Goal: Task Accomplishment & Management: Manage account settings

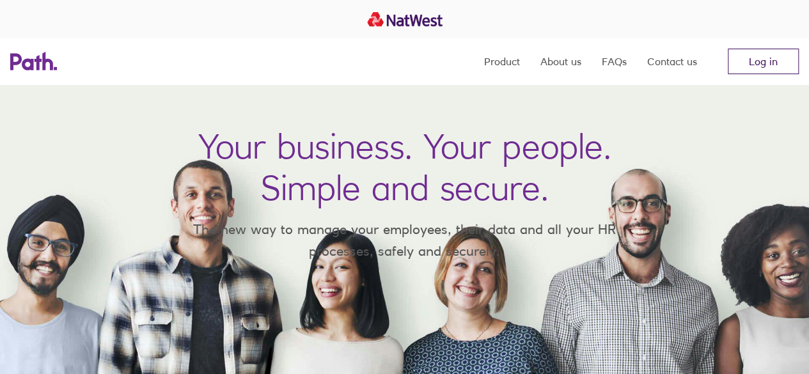
click at [777, 65] on link "Log in" at bounding box center [763, 62] width 71 height 26
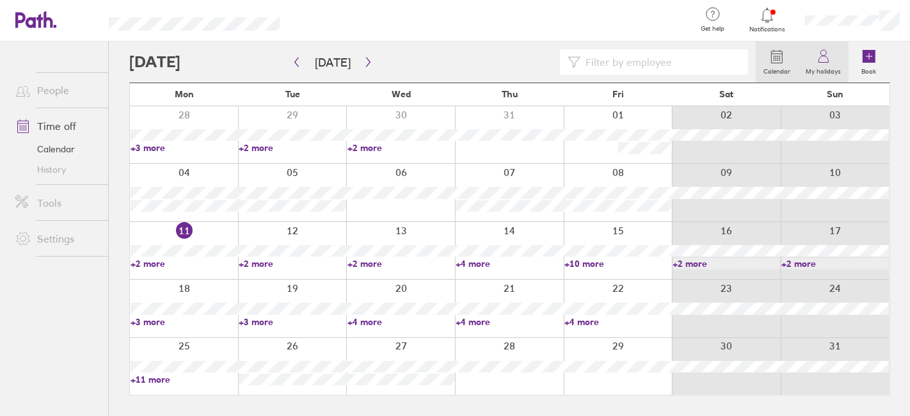
click at [830, 60] on icon at bounding box center [823, 56] width 15 height 15
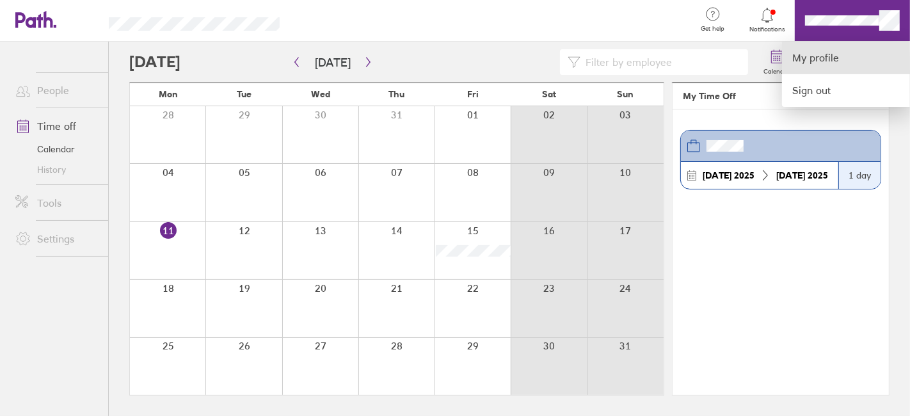
click at [819, 66] on link "My profile" at bounding box center [846, 58] width 128 height 33
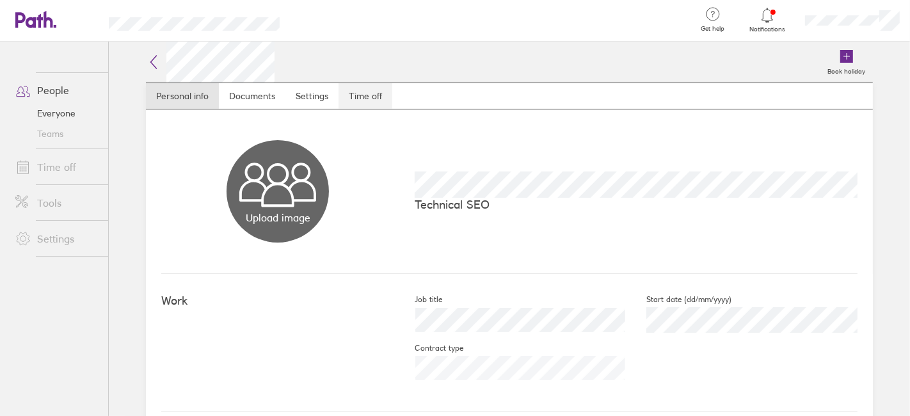
click at [354, 92] on link "Time off" at bounding box center [365, 96] width 54 height 26
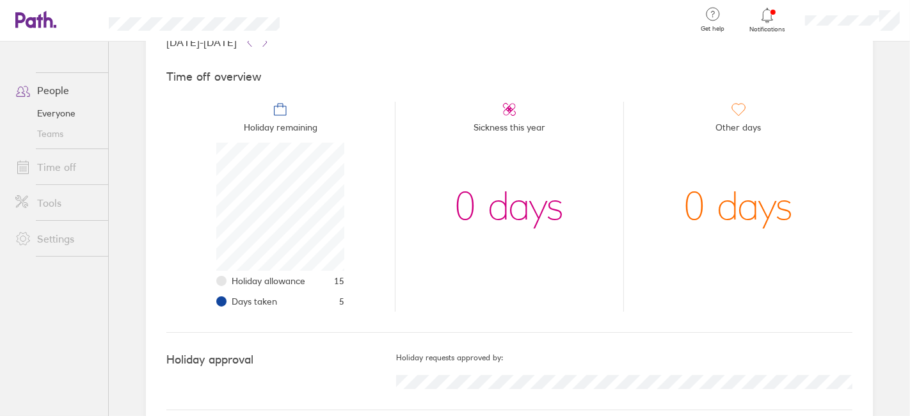
scroll to position [109, 0]
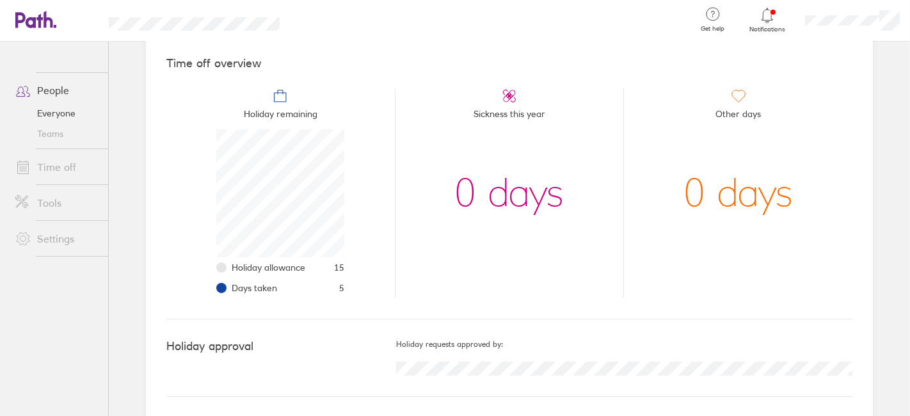
click at [768, 20] on icon at bounding box center [766, 15] width 11 height 15
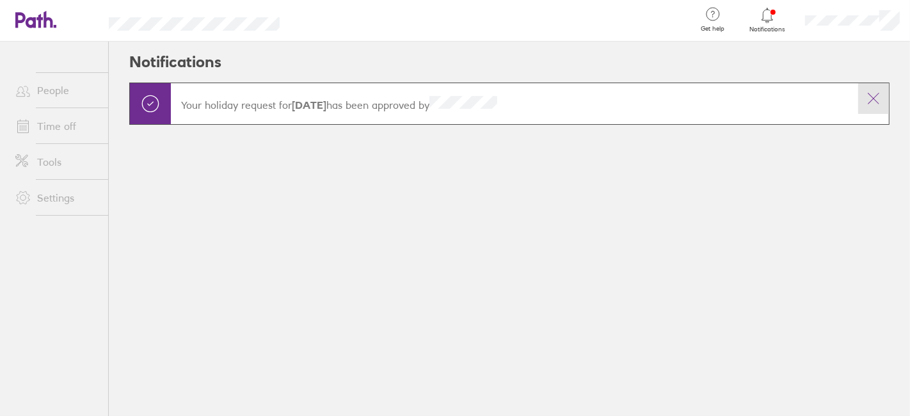
click at [876, 100] on icon at bounding box center [873, 98] width 15 height 15
click at [873, 87] on button at bounding box center [873, 98] width 31 height 31
